Goal: Information Seeking & Learning: Learn about a topic

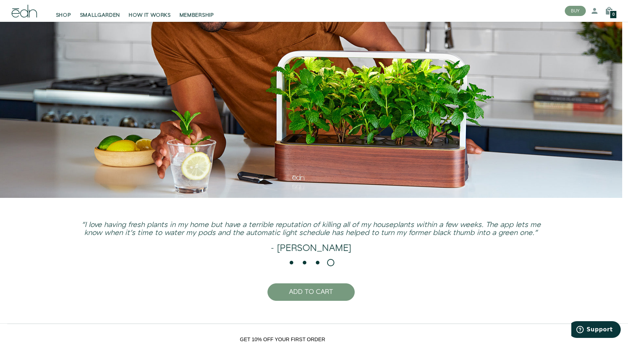
scroll to position [1834, 0]
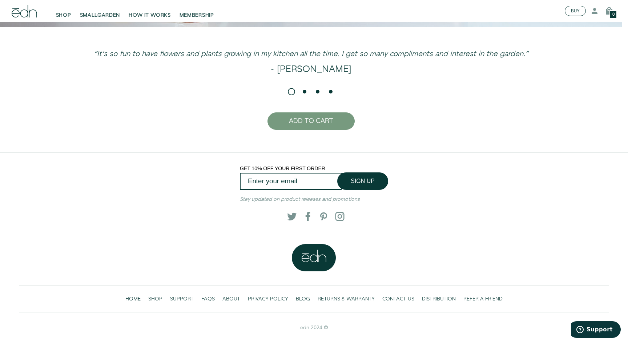
click at [575, 14] on button "BUY" at bounding box center [575, 11] width 21 height 10
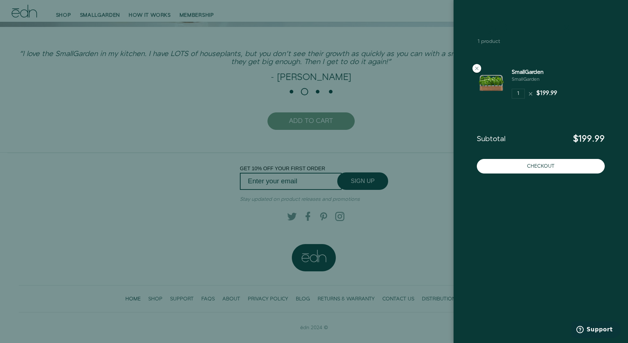
click at [566, 29] on icon at bounding box center [567, 27] width 9 height 9
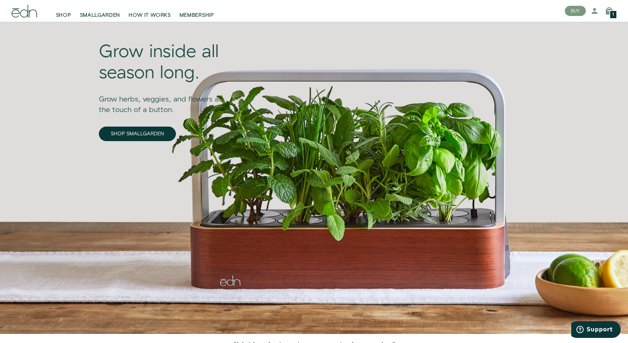
scroll to position [38, 0]
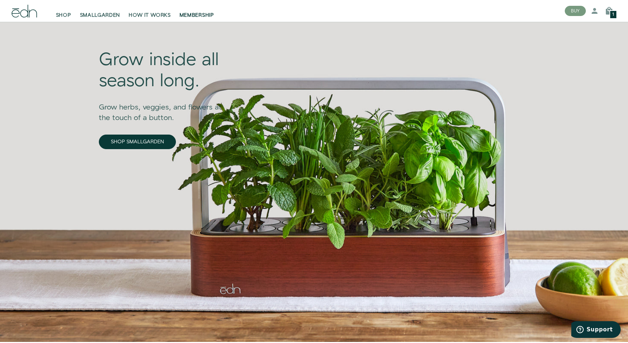
click at [176, 10] on link "MEMBERSHIP" at bounding box center [196, 11] width 43 height 16
click at [157, 12] on span "HOW IT WORKS" at bounding box center [150, 15] width 42 height 7
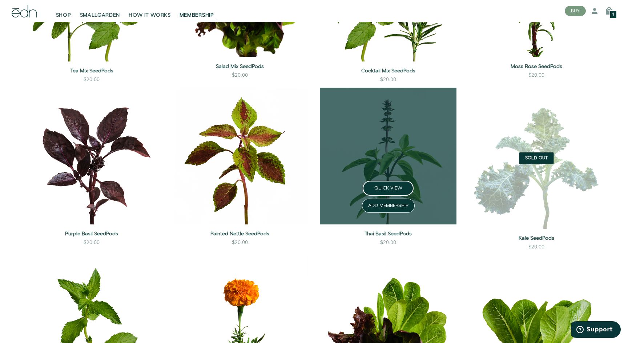
scroll to position [698, 0]
